Goal: Information Seeking & Learning: Learn about a topic

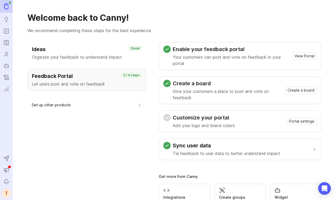
click at [7, 32] on icon "Portal" at bounding box center [6, 31] width 6 height 6
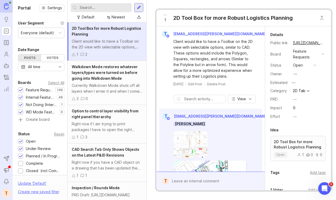
click at [117, 19] on div "Newest" at bounding box center [118, 17] width 13 height 6
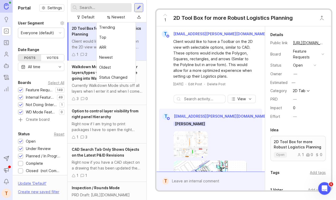
click at [117, 18] on div "Newest" at bounding box center [118, 17] width 13 height 6
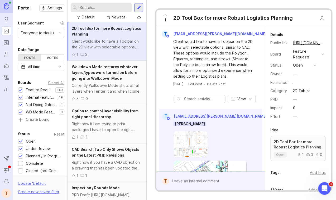
click at [117, 18] on div "Newest" at bounding box center [118, 17] width 13 height 6
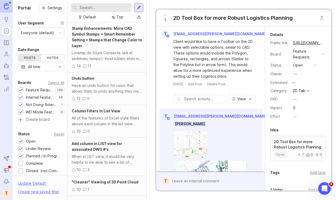
click at [7, 41] on icon "Roadmaps" at bounding box center [6, 43] width 6 height 6
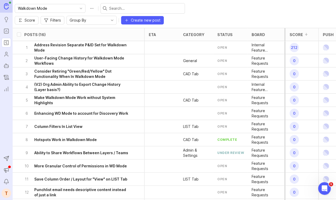
click at [77, 9] on icon "toggle icon" at bounding box center [81, 8] width 8 height 4
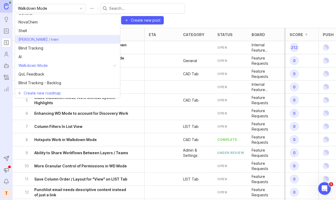
scroll to position [6, 0]
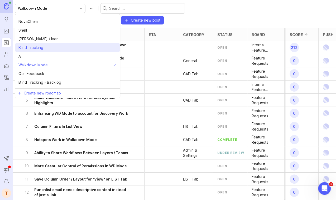
click at [36, 50] on span "Blind Tracking" at bounding box center [30, 48] width 25 height 6
type input "Blind Tracking"
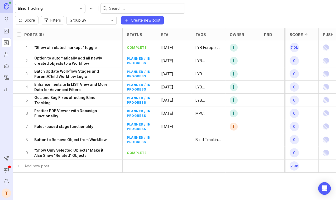
click at [77, 8] on icon "toggle icon" at bounding box center [81, 8] width 8 height 4
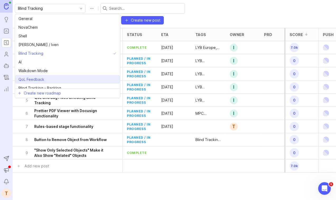
click at [47, 79] on li "QoL Feedback" at bounding box center [67, 79] width 105 height 9
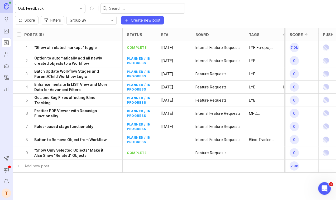
type input "QoL Feedback"
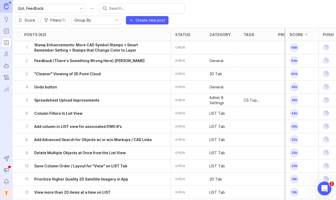
click at [322, 185] on icon "Open Intercom Messenger" at bounding box center [323, 188] width 9 height 9
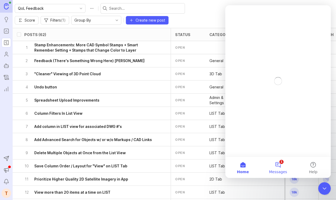
click at [274, 166] on button "1 Messages" at bounding box center [277, 167] width 35 height 21
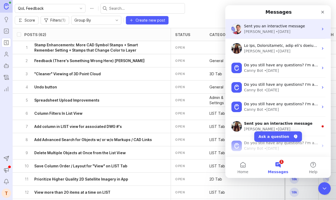
click at [277, 34] on div "Jacques • 4d ago" at bounding box center [281, 32] width 74 height 6
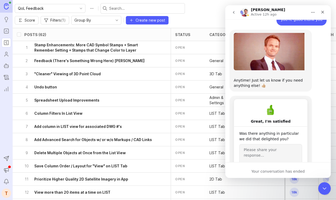
scroll to position [1029, 0]
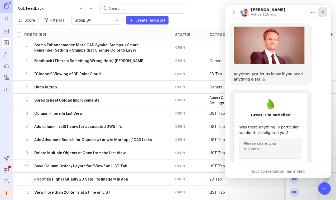
click at [322, 13] on icon "Close" at bounding box center [322, 12] width 4 height 4
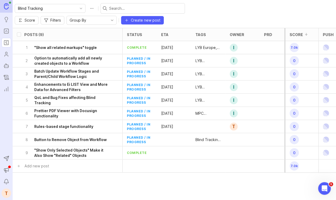
click at [7, 17] on icon "Ideas" at bounding box center [6, 19] width 6 height 6
drag, startPoint x: 224, startPoint y: 23, endPoint x: 199, endPoint y: 24, distance: 25.6
click at [199, 28] on div "tags" at bounding box center [208, 34] width 34 height 13
click at [64, 16] on button "Filters" at bounding box center [53, 20] width 24 height 8
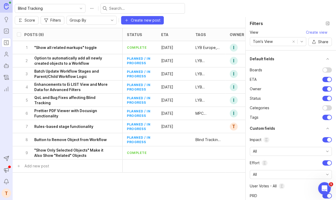
click at [329, 115] on div at bounding box center [329, 117] width 4 height 4
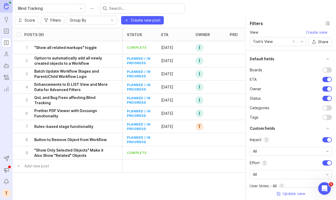
scroll to position [34, 0]
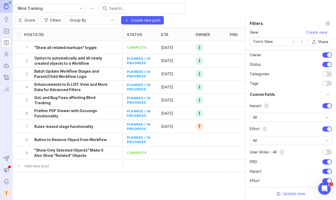
click at [325, 153] on div at bounding box center [325, 152] width 4 height 4
click at [327, 23] on button "Close filter panel" at bounding box center [327, 23] width 8 height 8
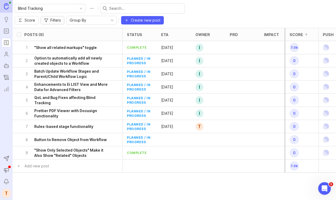
click at [64, 16] on button "Filters" at bounding box center [53, 20] width 24 height 8
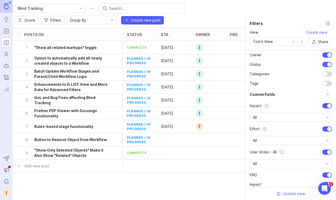
scroll to position [41, 0]
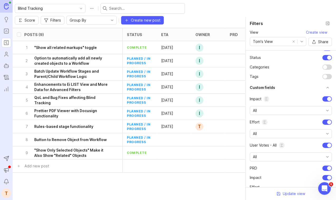
click at [327, 65] on div at bounding box center [326, 67] width 9 height 5
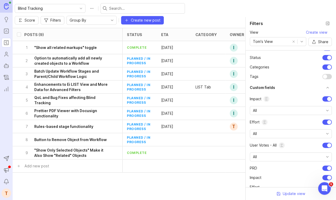
click at [327, 65] on div at bounding box center [326, 67] width 9 height 5
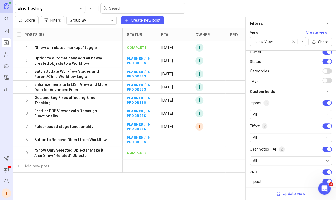
scroll to position [47, 0]
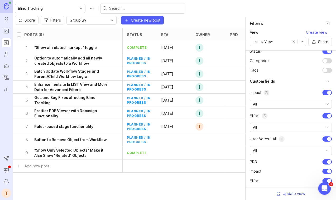
click at [286, 193] on span "Update view" at bounding box center [294, 193] width 22 height 5
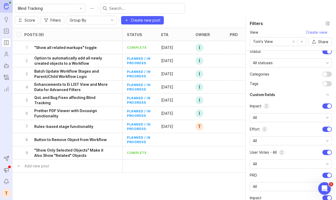
click at [327, 24] on button "Close filter panel" at bounding box center [327, 23] width 8 height 8
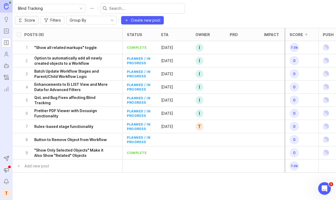
click at [35, 18] on span "Score" at bounding box center [30, 20] width 11 height 5
click at [64, 16] on button "Filters" at bounding box center [53, 20] width 24 height 8
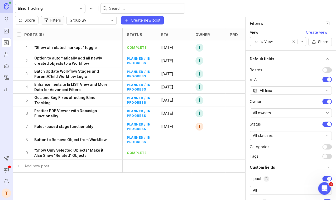
scroll to position [113, 0]
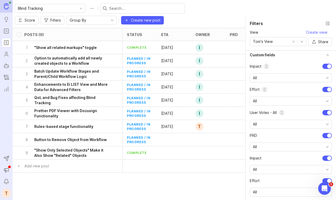
click at [326, 137] on div at bounding box center [326, 135] width 9 height 5
click at [326, 23] on button "Close filter panel" at bounding box center [327, 23] width 8 height 8
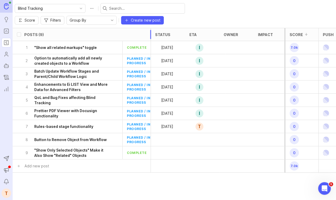
drag, startPoint x: 123, startPoint y: 24, endPoint x: 151, endPoint y: 24, distance: 28.2
click at [151, 28] on div at bounding box center [150, 94] width 3 height 132
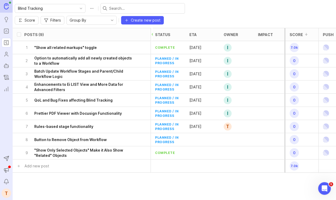
scroll to position [47, 0]
click at [268, 41] on div at bounding box center [271, 47] width 34 height 13
click at [60, 45] on h6 ""Show all related markups" toggle" at bounding box center [65, 47] width 62 height 5
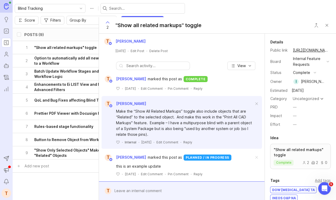
click at [298, 117] on div "Impact —" at bounding box center [300, 115] width 61 height 7
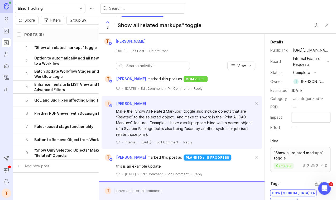
click at [327, 27] on button "Close button" at bounding box center [326, 25] width 11 height 11
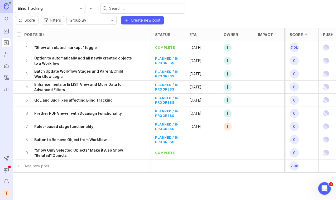
click at [61, 18] on span "Filters" at bounding box center [55, 20] width 11 height 5
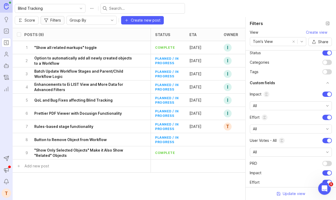
scroll to position [47, 0]
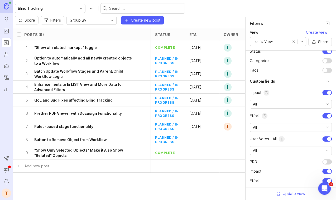
click at [327, 93] on div at bounding box center [329, 93] width 4 height 4
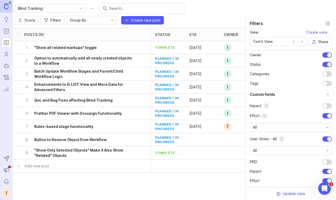
click at [291, 192] on span "Update view" at bounding box center [294, 193] width 22 height 5
click at [290, 194] on div "Update view" at bounding box center [290, 193] width 90 height 13
click at [327, 21] on button "Close filter panel" at bounding box center [327, 23] width 8 height 8
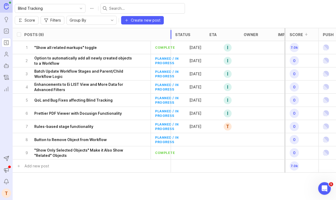
drag, startPoint x: 151, startPoint y: 27, endPoint x: 176, endPoint y: 27, distance: 24.8
click at [176, 28] on div "Posts (9) status eta owner Impact Effort User votes - All Effort Score Push" at bounding box center [238, 34] width 451 height 13
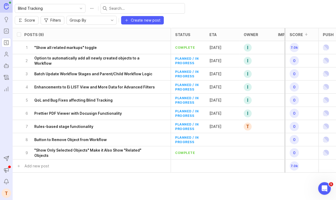
scroll to position [21, 0]
drag, startPoint x: 205, startPoint y: 20, endPoint x: 219, endPoint y: 20, distance: 14.0
click at [219, 28] on div at bounding box center [218, 94] width 3 height 132
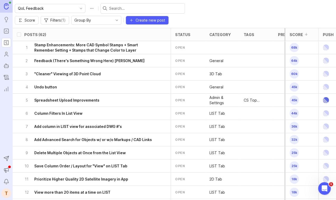
click at [99, 42] on h6 "Stamp Enhancements: More CAD Symbol Stamps + Smart Remember Setting + Stamps th…" at bounding box center [94, 47] width 121 height 11
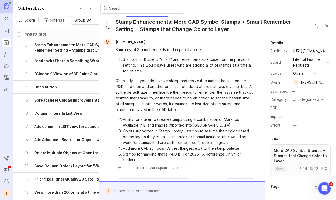
click at [301, 102] on div "Uncategorized" at bounding box center [307, 99] width 33 height 6
click at [283, 108] on span "PRD" at bounding box center [279, 108] width 18 height 6
click at [302, 60] on div "Internal Feature Requests" at bounding box center [309, 63] width 32 height 12
click at [305, 99] on div "Uncategorized" at bounding box center [305, 100] width 26 height 4
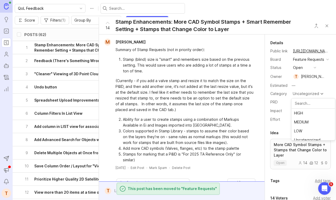
click at [304, 95] on div "Uncategorized" at bounding box center [305, 94] width 26 height 4
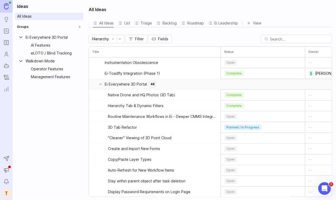
click at [22, 40] on link "Ei Everywhere 3D Portal" at bounding box center [49, 37] width 66 height 7
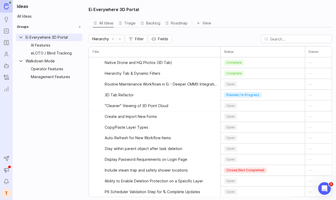
click at [20, 39] on icon "Collapse Ei Everywhere 3D Portal" at bounding box center [20, 37] width 5 height 5
click at [20, 43] on icon "Collapse Walkdown Mode" at bounding box center [20, 45] width 5 height 5
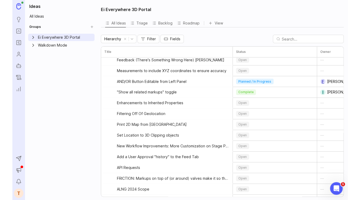
scroll to position [325, 0]
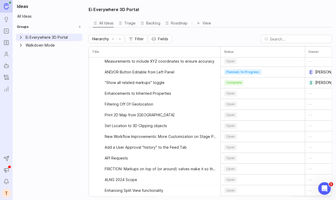
click at [8, 51] on link "Users" at bounding box center [6, 54] width 9 height 9
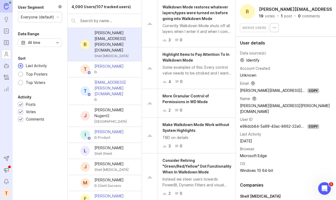
click at [8, 65] on icon "Autopilot" at bounding box center [6, 66] width 6 height 6
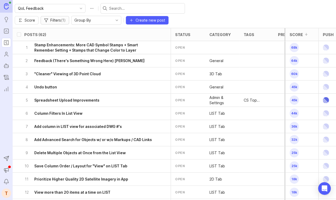
click at [66, 18] on span "Filters ( 1 )" at bounding box center [57, 20] width 15 height 5
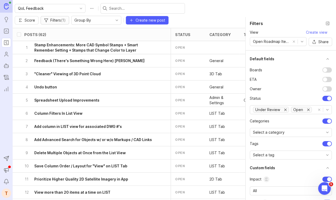
scroll to position [0, 0]
click at [136, 42] on h6 "Stamp Enhancements: More CAD Symbol Stamps + Smart Remember Setting + Stamps th…" at bounding box center [94, 47] width 121 height 11
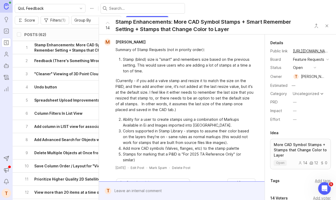
click at [312, 94] on div "Uncategorized" at bounding box center [305, 94] width 26 height 4
click at [329, 28] on button "Close button" at bounding box center [326, 26] width 11 height 11
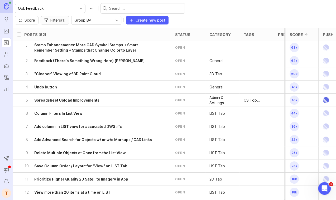
click at [69, 16] on button "Filters ( 1 )" at bounding box center [55, 20] width 28 height 8
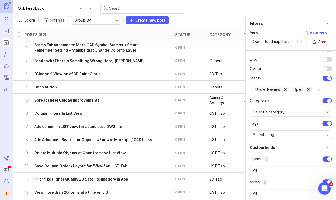
scroll to position [30, 0]
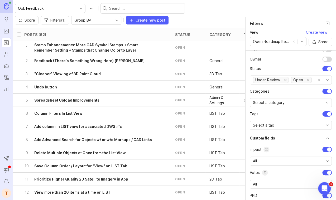
click at [325, 115] on div at bounding box center [326, 114] width 9 height 5
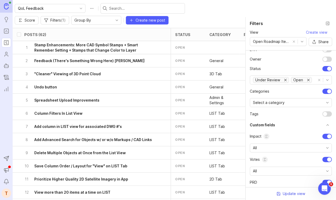
click at [294, 190] on button "Update view" at bounding box center [290, 194] width 29 height 8
click at [326, 23] on button "Close filter panel" at bounding box center [327, 23] width 8 height 8
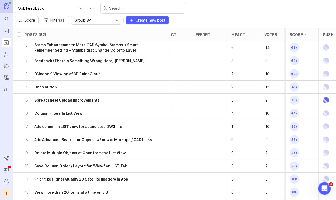
scroll to position [0, 0]
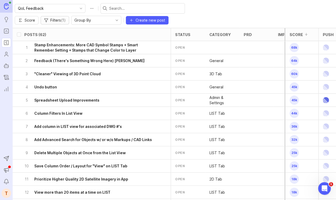
click at [66, 18] on span "Filters ( 1 )" at bounding box center [57, 20] width 15 height 5
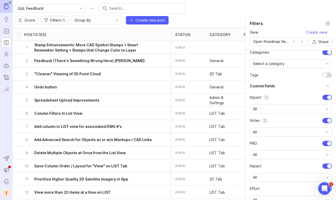
scroll to position [77, 0]
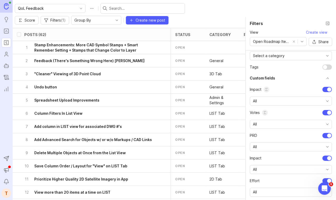
click at [327, 134] on div at bounding box center [329, 136] width 4 height 4
click at [327, 146] on div at bounding box center [329, 145] width 4 height 4
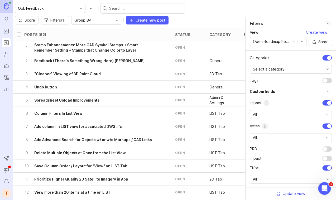
click at [293, 194] on span "Update view" at bounding box center [294, 193] width 22 height 5
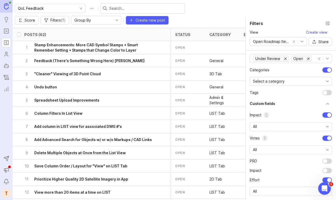
scroll to position [51, 0]
click at [326, 22] on button "Close filter panel" at bounding box center [327, 23] width 8 height 8
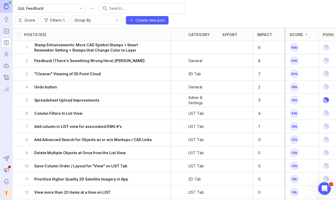
scroll to position [0, 0]
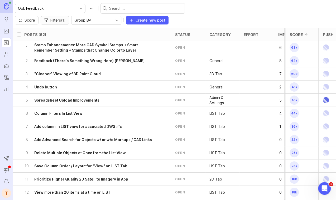
click at [66, 18] on span "( 1 )" at bounding box center [63, 20] width 5 height 4
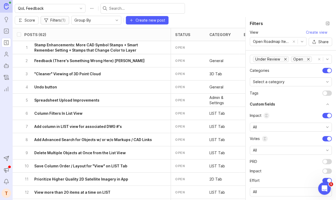
scroll to position [50, 0]
click at [328, 179] on div at bounding box center [329, 181] width 4 height 4
click at [286, 194] on span "Update view" at bounding box center [294, 193] width 22 height 5
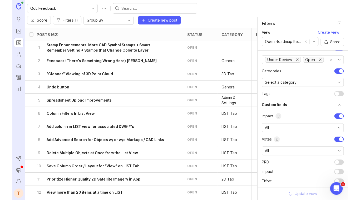
scroll to position [37, 0]
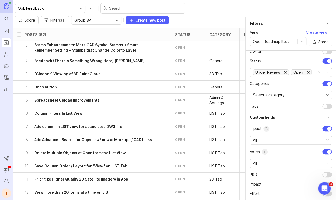
click at [326, 25] on button "Close filter panel" at bounding box center [327, 23] width 8 height 8
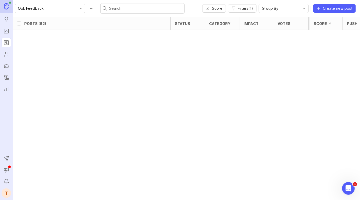
scroll to position [0, 0]
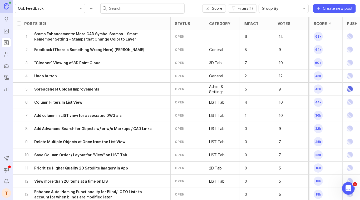
click at [110, 37] on h6 "Stamp Enhancements: More CAD Symbol Stamps + Smart Remember Setting + Stamps th…" at bounding box center [94, 36] width 121 height 11
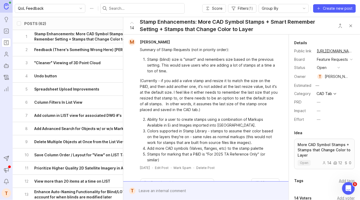
click at [336, 26] on button "Close button" at bounding box center [351, 26] width 11 height 11
